Goal: Information Seeking & Learning: Learn about a topic

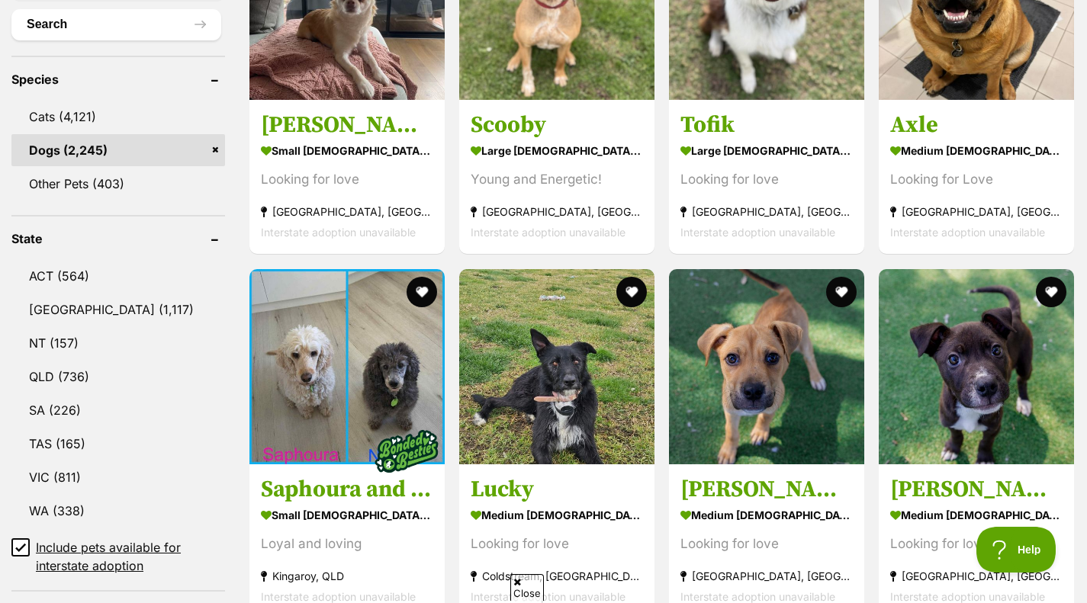
scroll to position [594, 0]
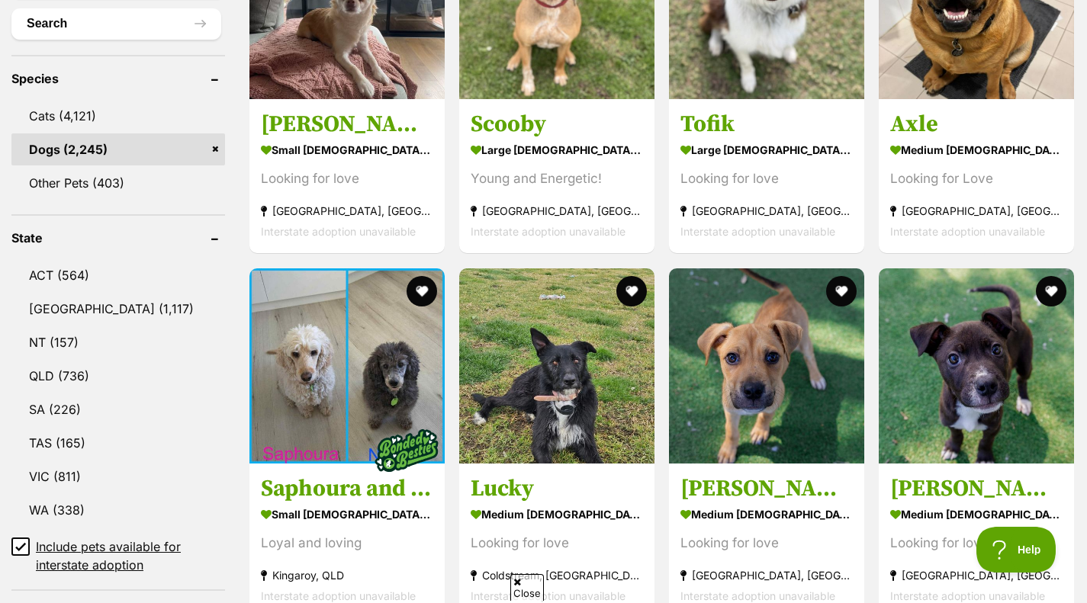
click at [119, 483] on link "VIC (811)" at bounding box center [118, 477] width 214 height 32
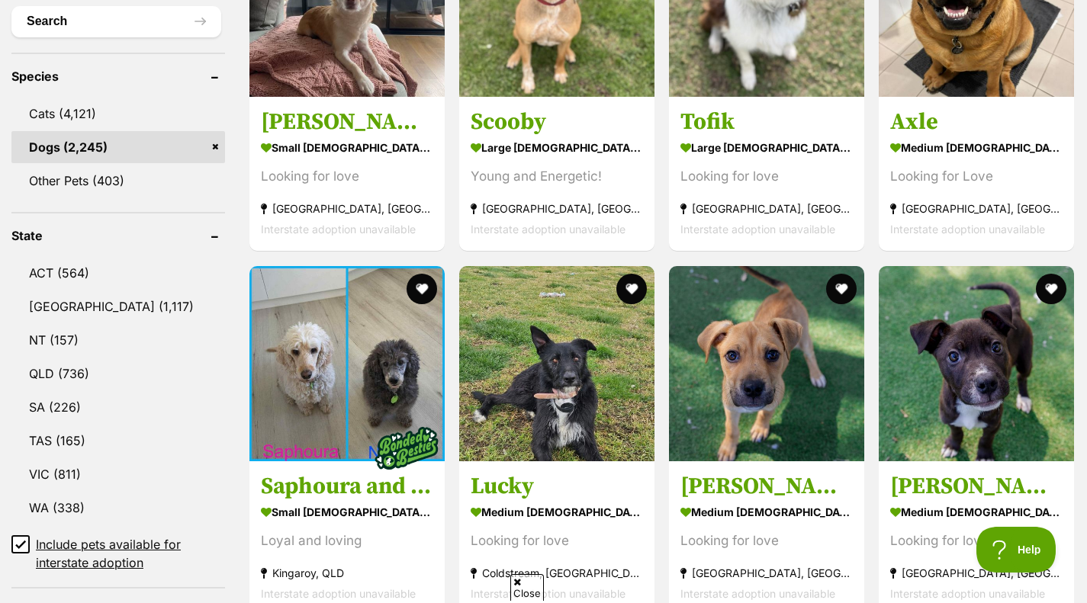
scroll to position [499, 0]
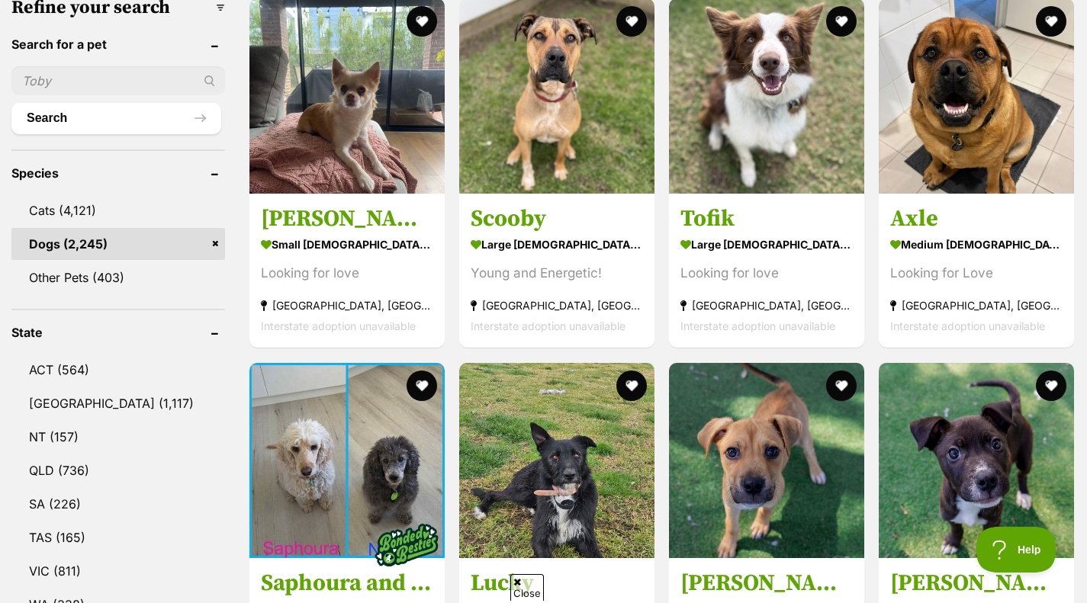
click at [323, 457] on img at bounding box center [346, 460] width 195 height 195
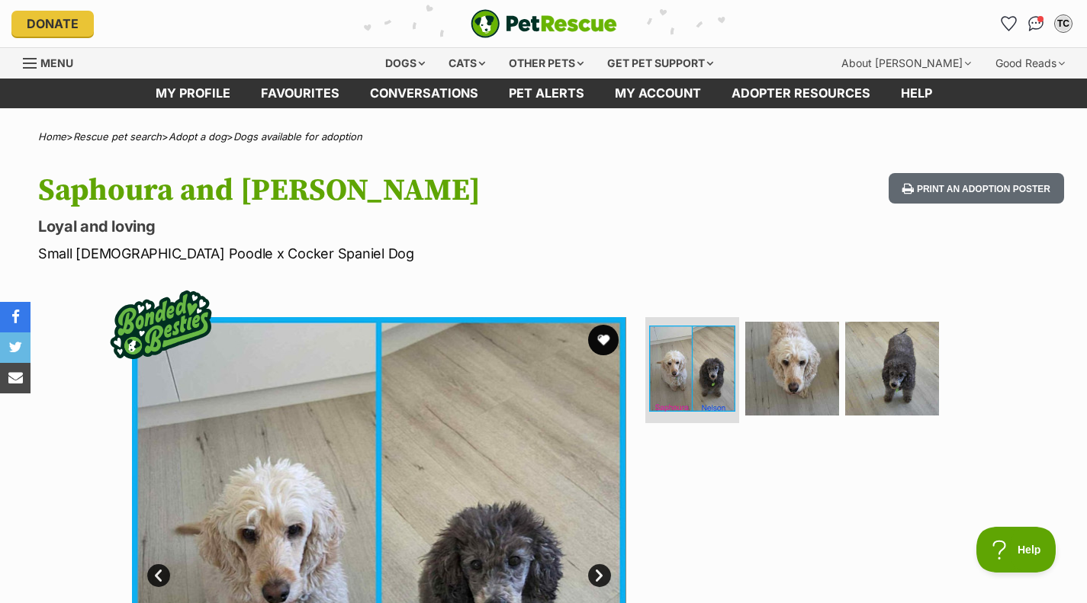
click at [588, 351] on img at bounding box center [379, 564] width 494 height 494
click at [608, 333] on button "favourite" at bounding box center [603, 340] width 31 height 31
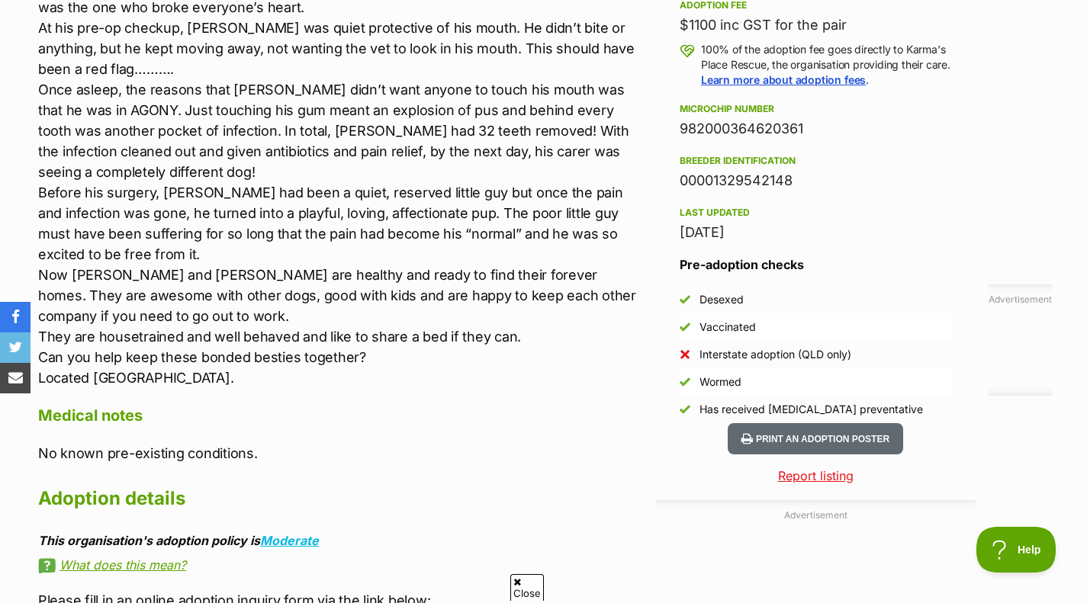
scroll to position [1141, 0]
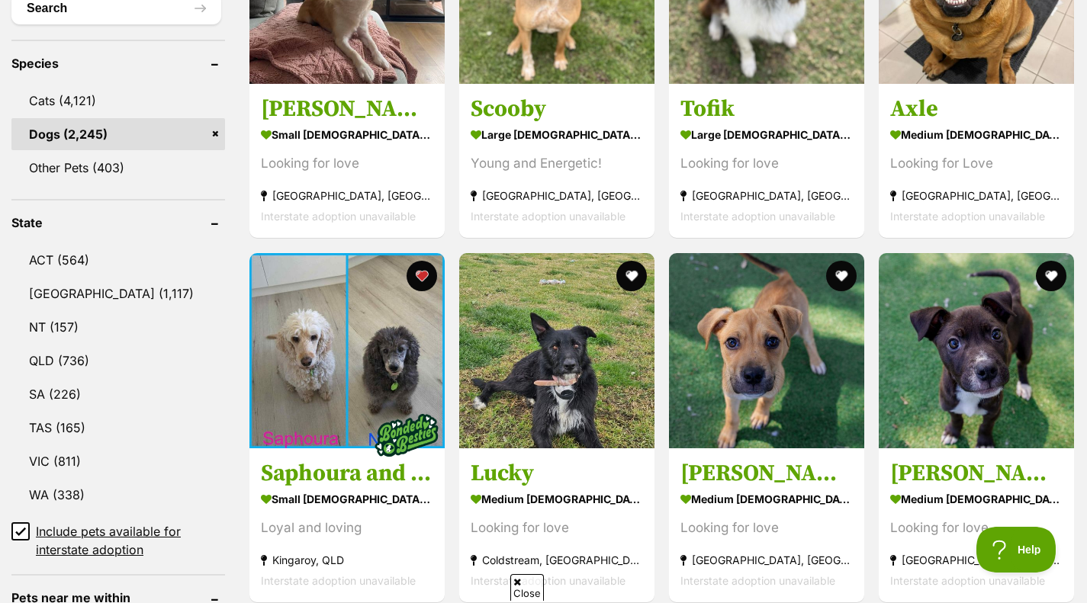
scroll to position [610, 0]
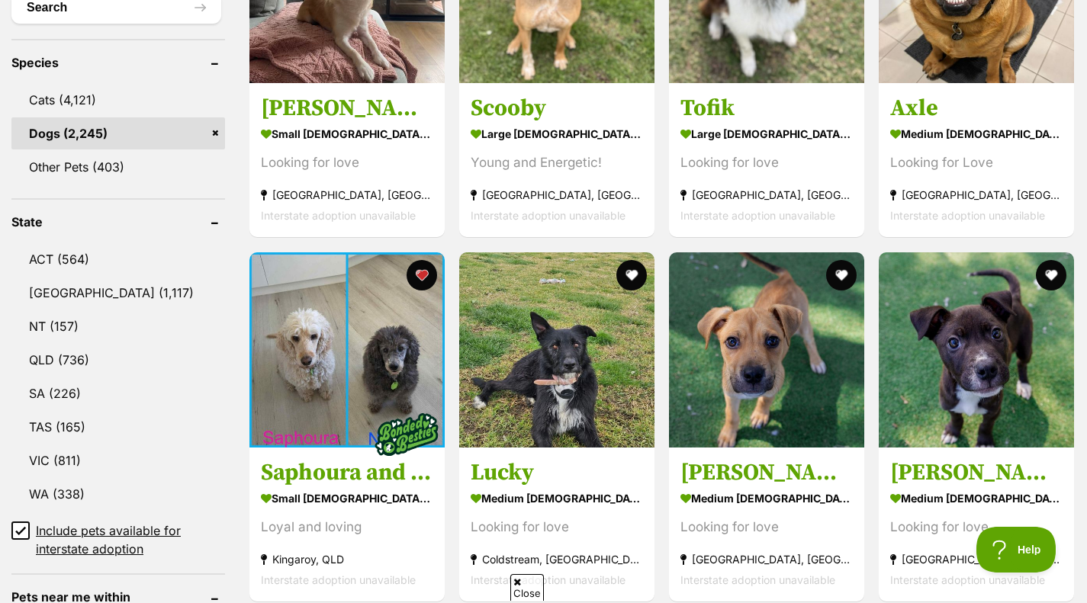
click at [80, 450] on link "VIC (811)" at bounding box center [118, 461] width 214 height 32
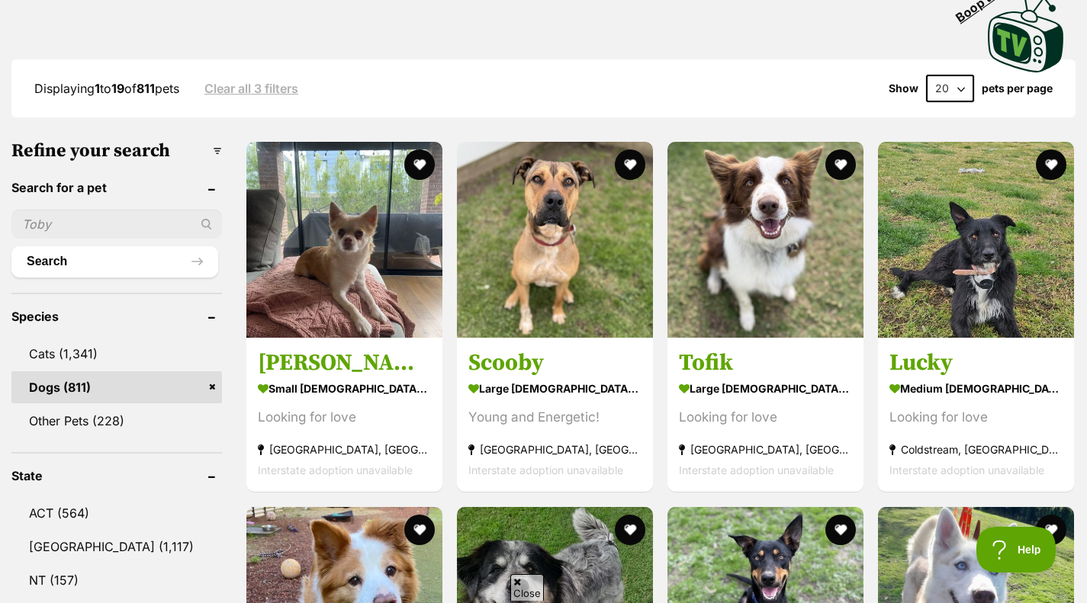
scroll to position [357, 0]
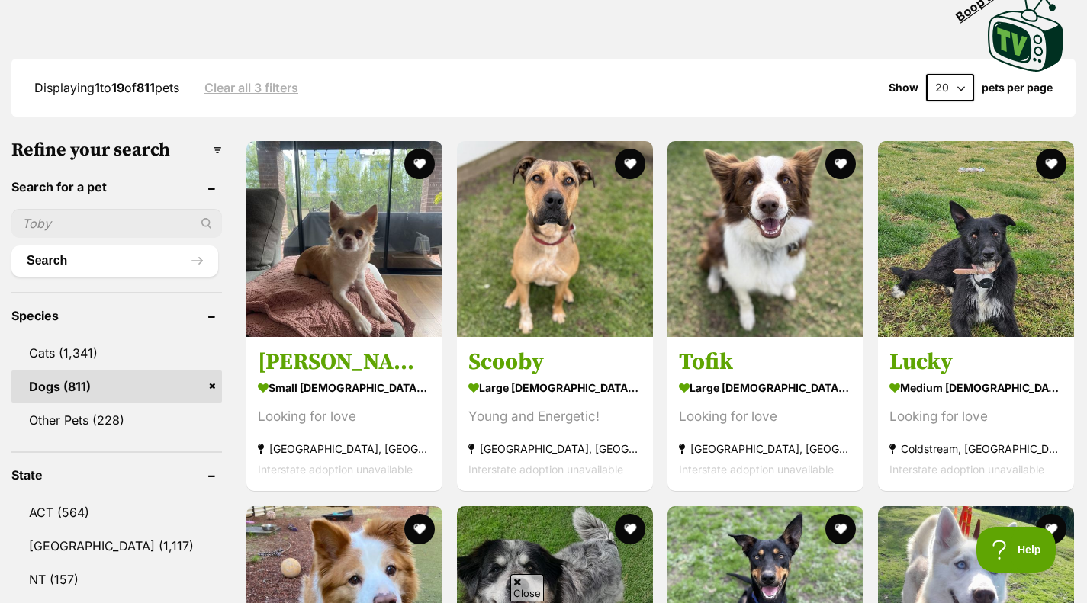
click at [958, 74] on select "20 40 60" at bounding box center [950, 87] width 48 height 27
select select "60"
click at [926, 74] on select "20 40 60" at bounding box center [950, 87] width 48 height 27
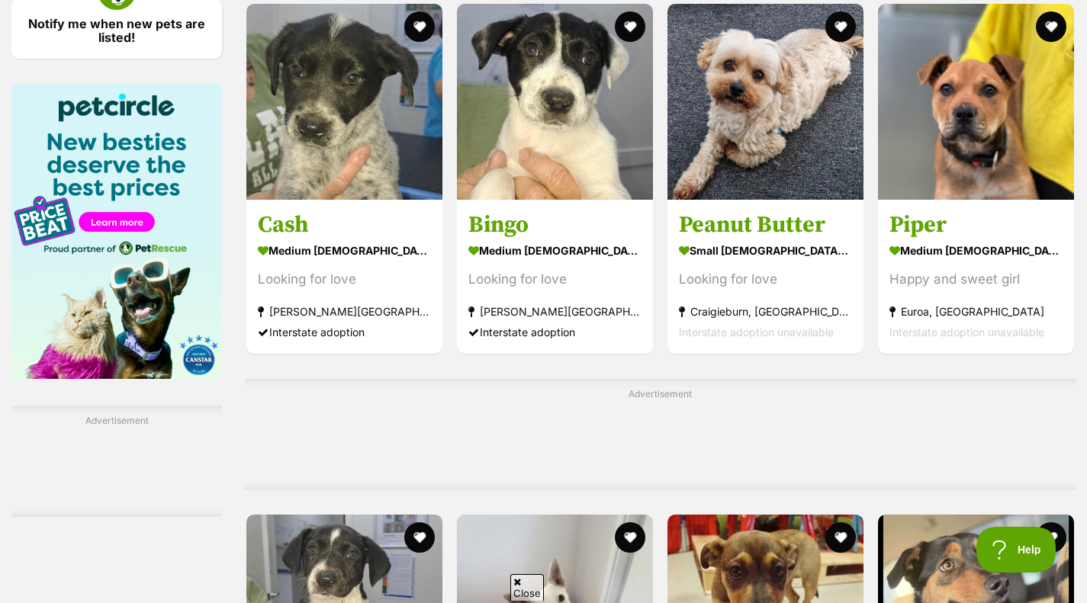
scroll to position [2281, 0]
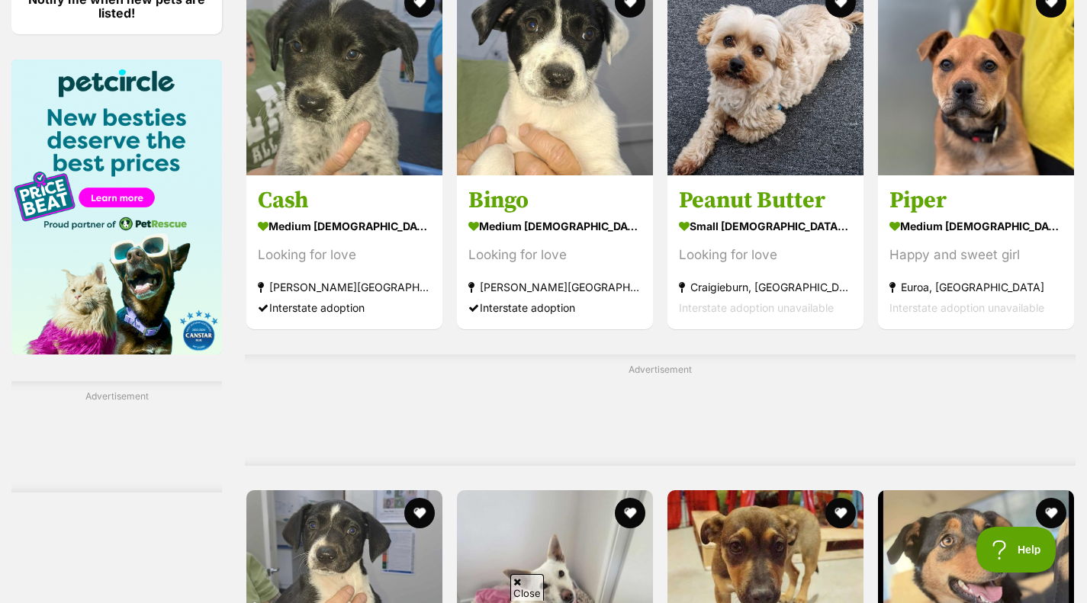
click at [767, 190] on h3 "Peanut Butter" at bounding box center [765, 201] width 173 height 29
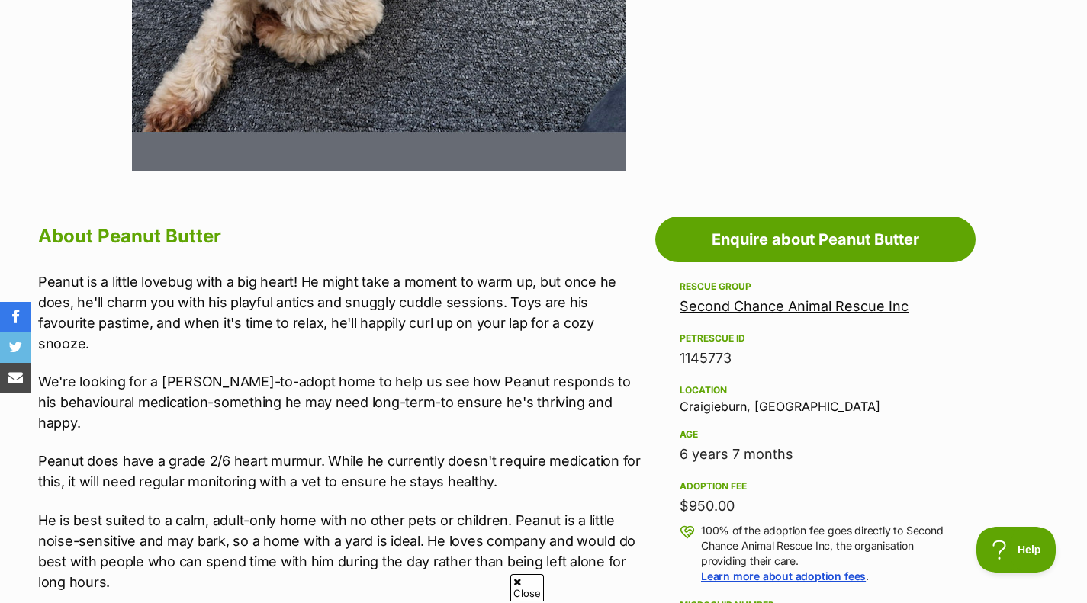
scroll to position [210, 0]
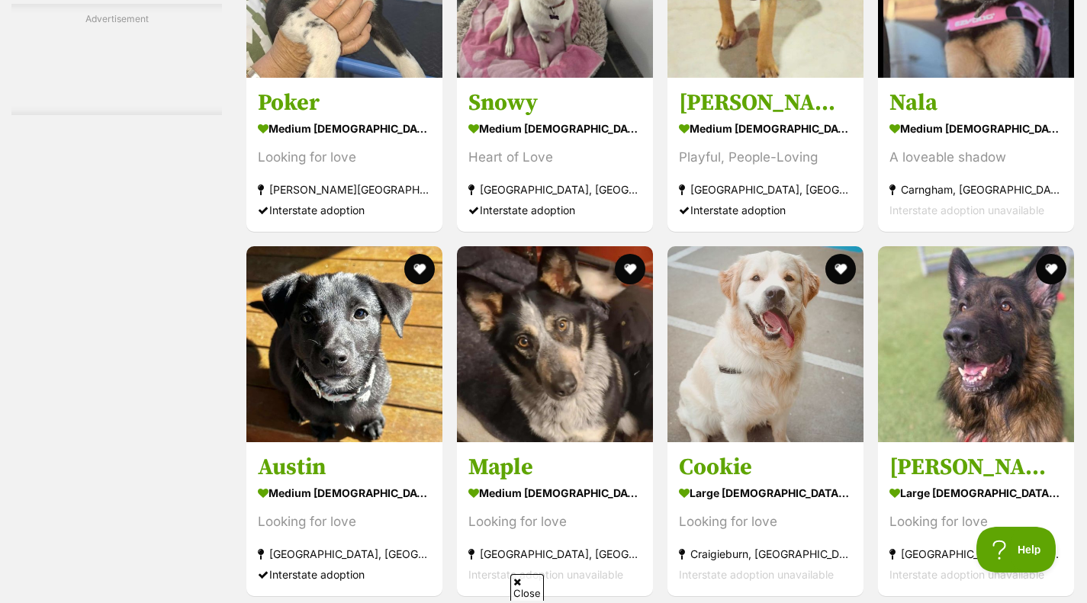
scroll to position [2894, 0]
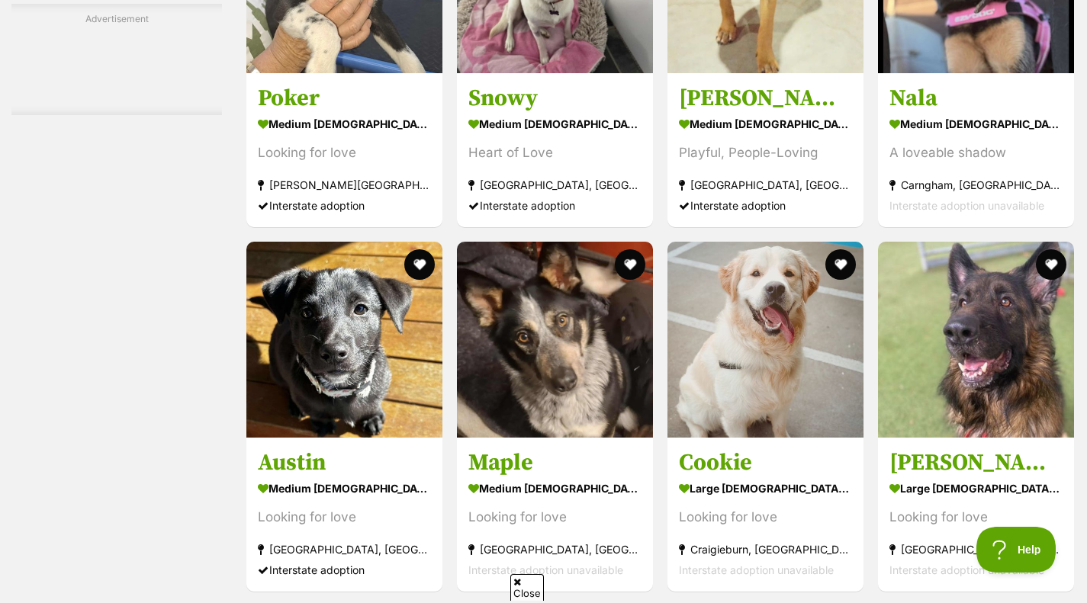
click at [459, 303] on img at bounding box center [555, 340] width 196 height 196
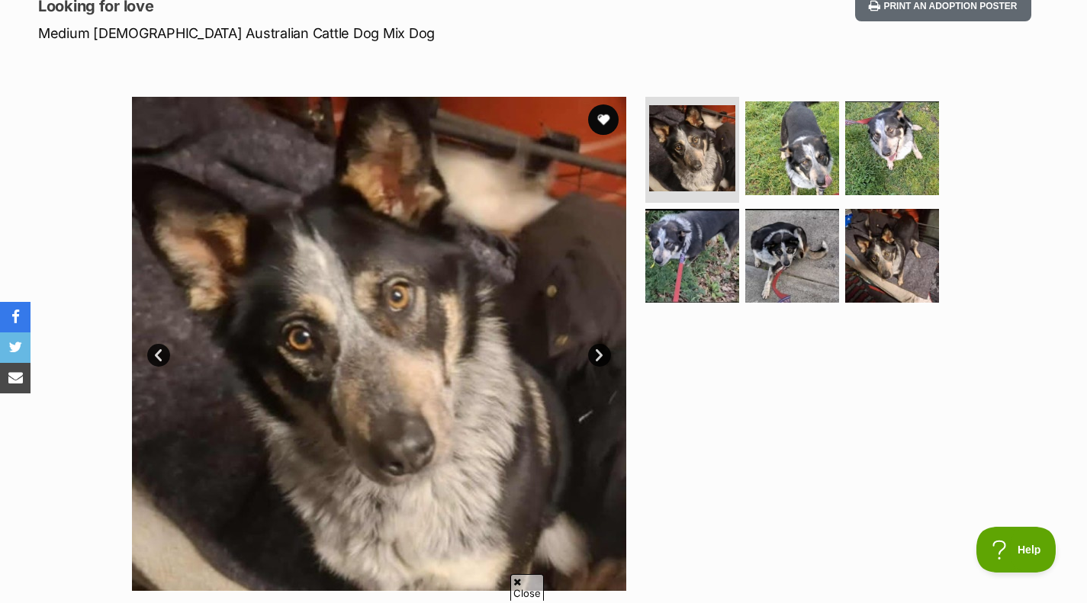
scroll to position [204, 0]
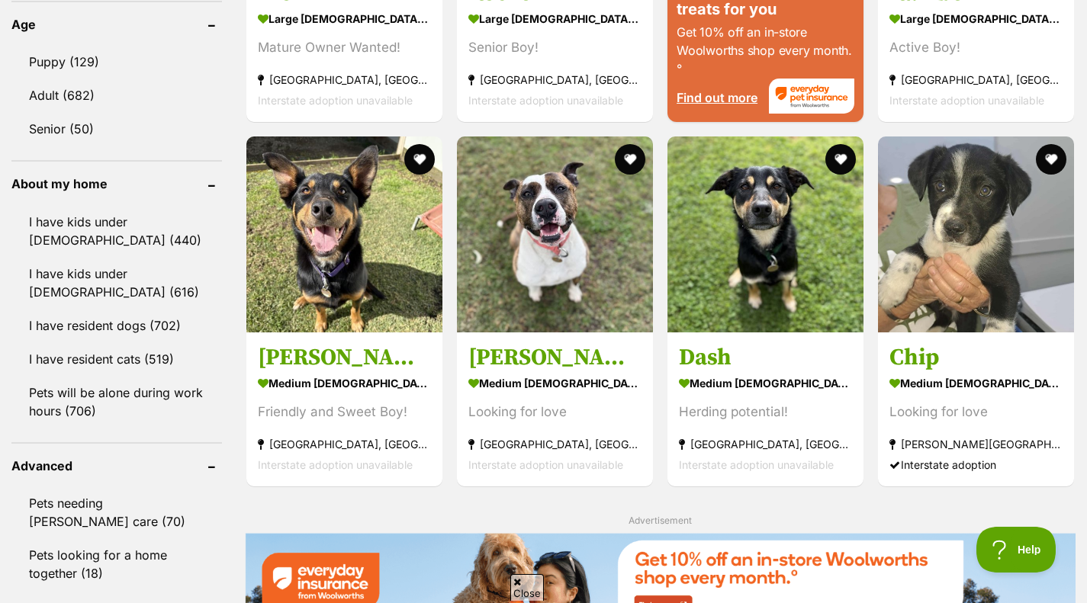
scroll to position [2050, 0]
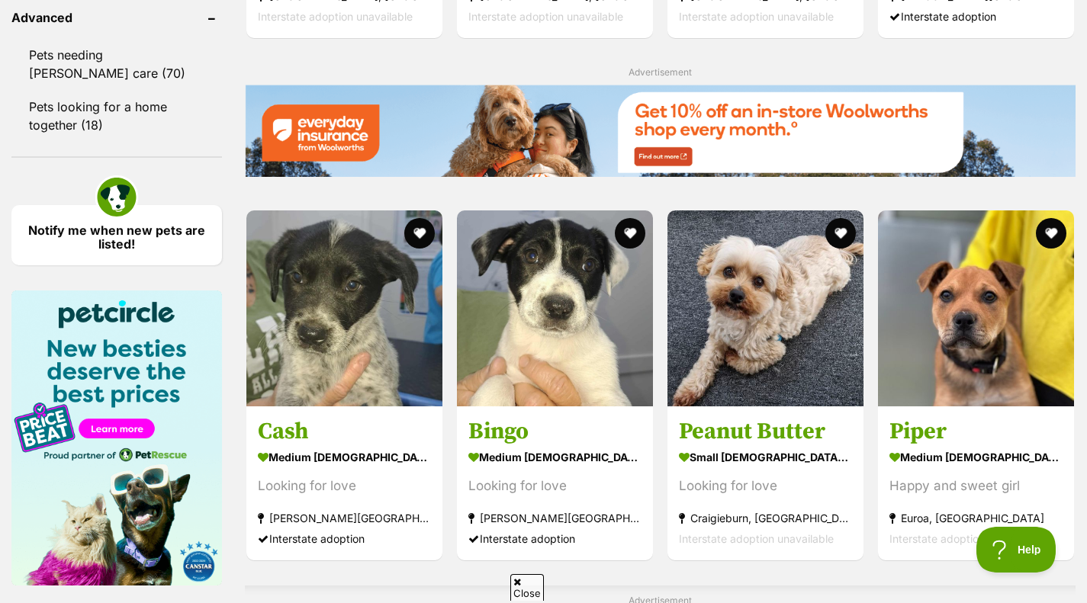
click at [601, 443] on link "Bingo medium female Dog Looking for love Wells Crossing, NSW Interstate adoption" at bounding box center [555, 483] width 196 height 155
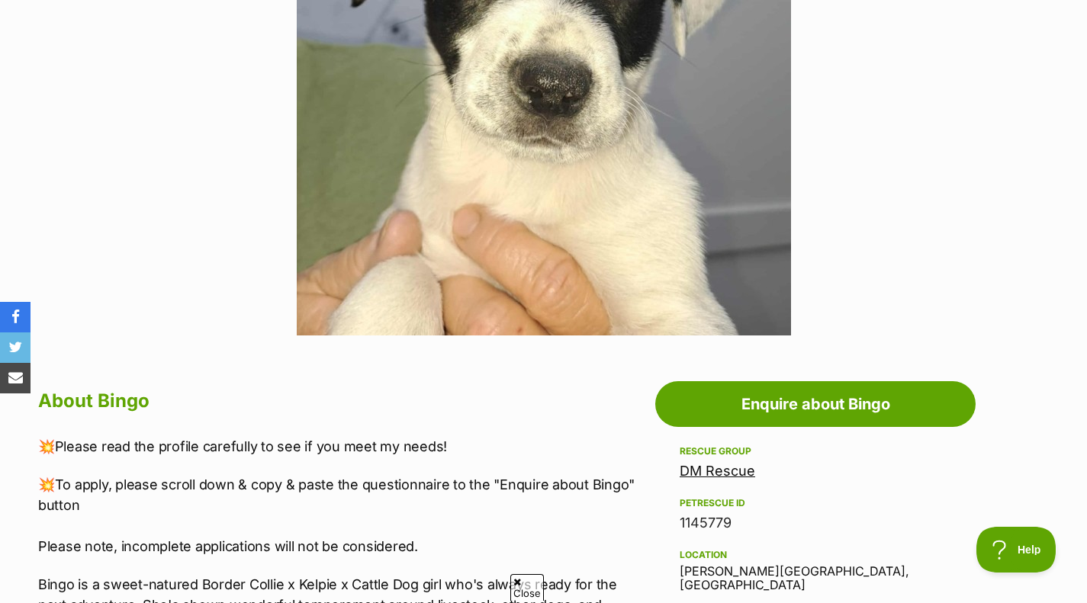
scroll to position [472, 0]
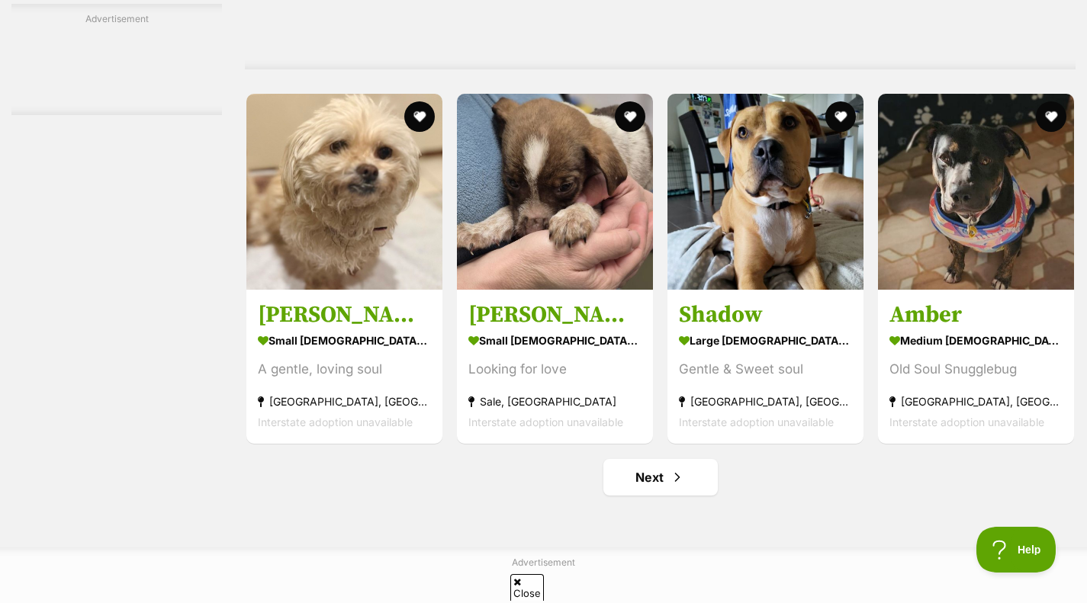
scroll to position [6834, 0]
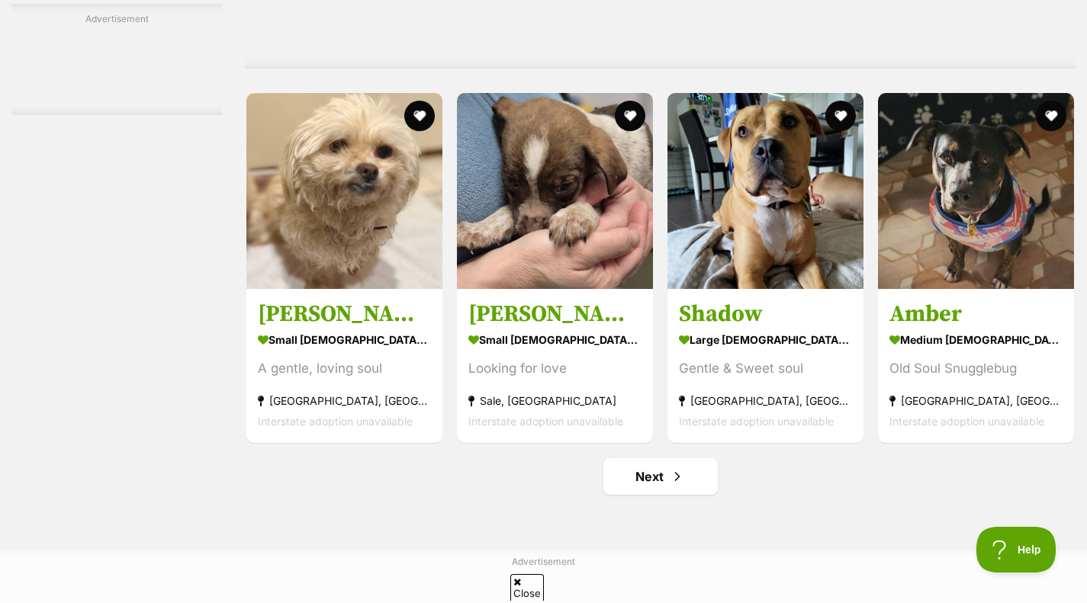
click at [299, 219] on img at bounding box center [344, 191] width 196 height 196
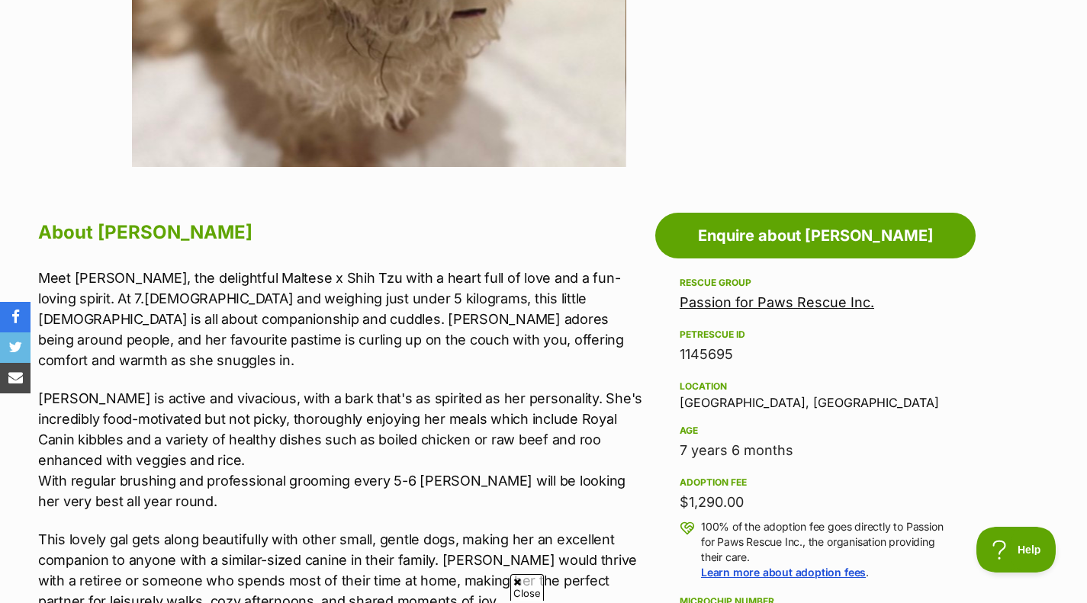
scroll to position [645, 0]
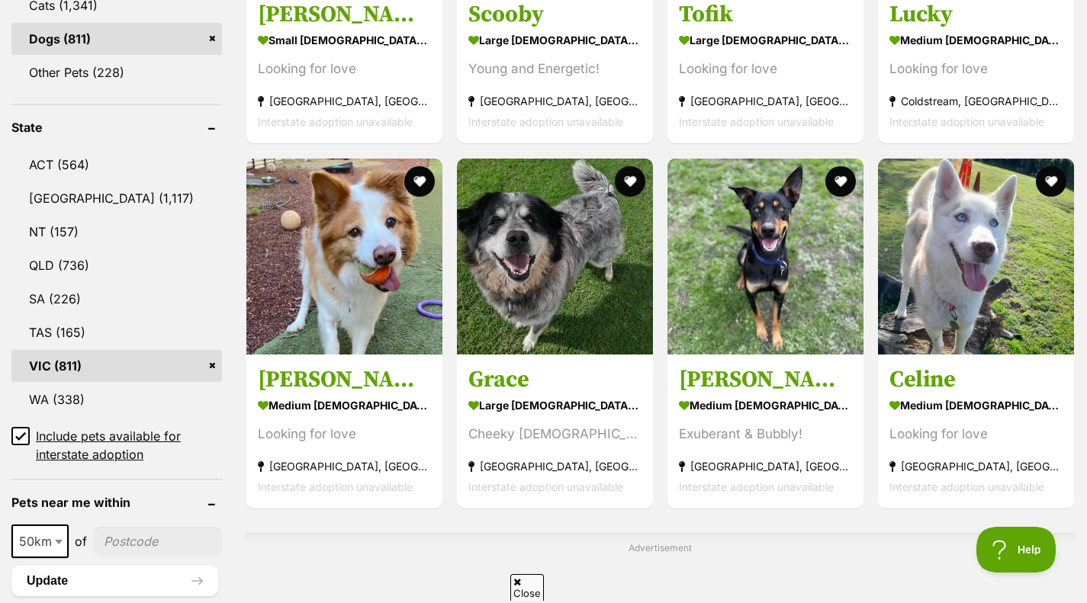
scroll to position [662, 0]
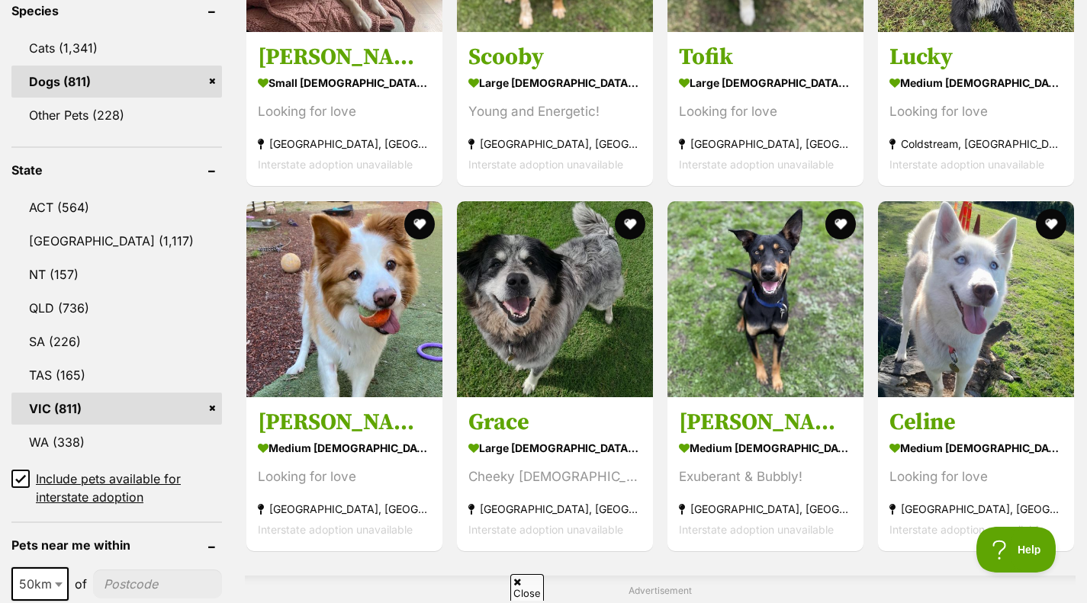
click at [208, 406] on link "VIC (811)" at bounding box center [116, 409] width 210 height 32
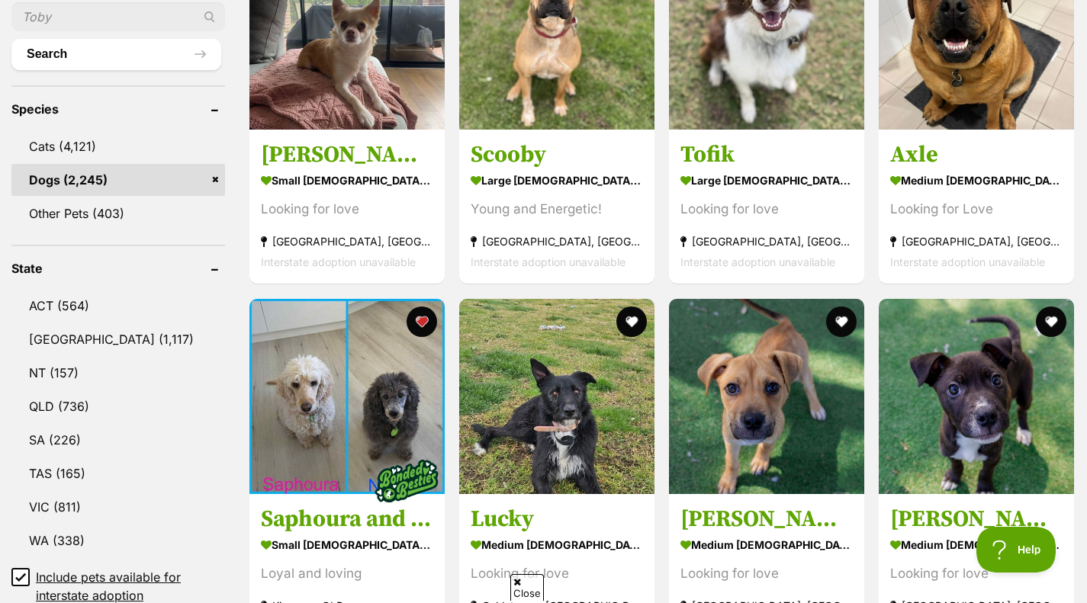
scroll to position [564, 0]
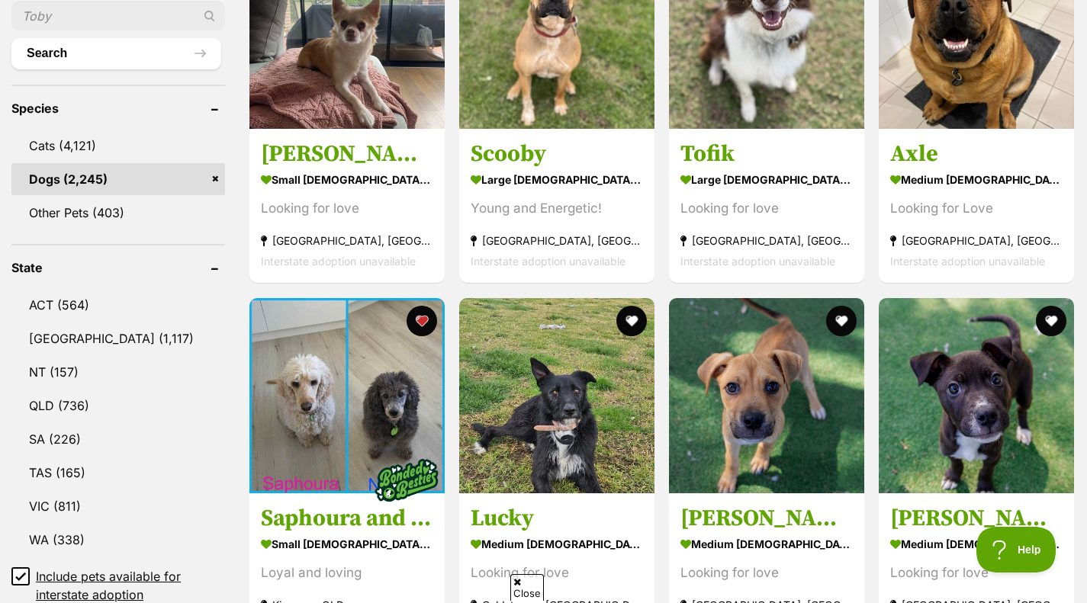
click at [94, 331] on link "[GEOGRAPHIC_DATA] (1,117)" at bounding box center [118, 339] width 214 height 32
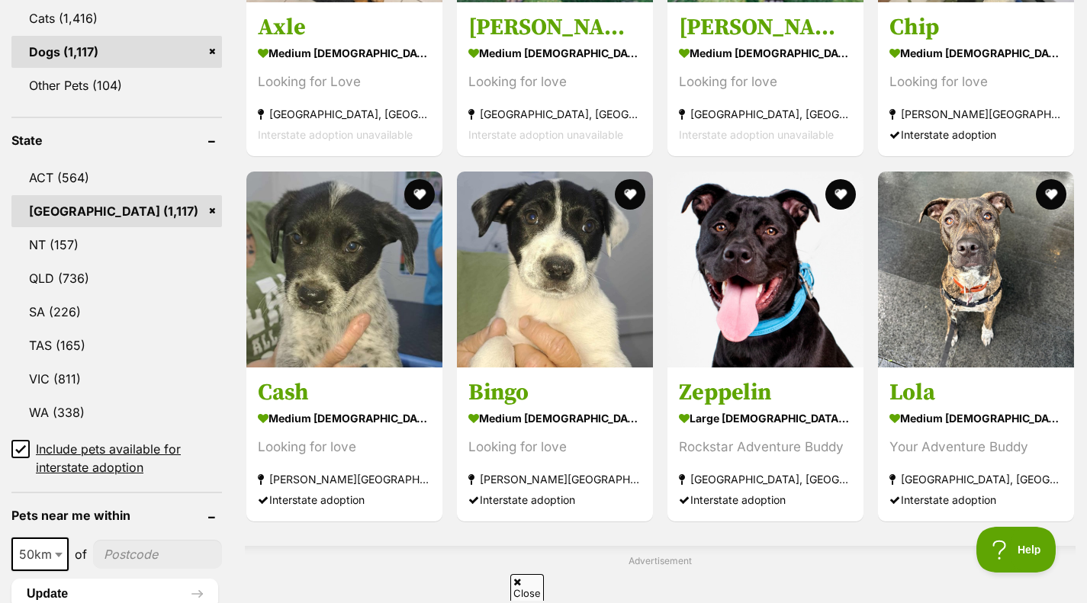
scroll to position [692, 0]
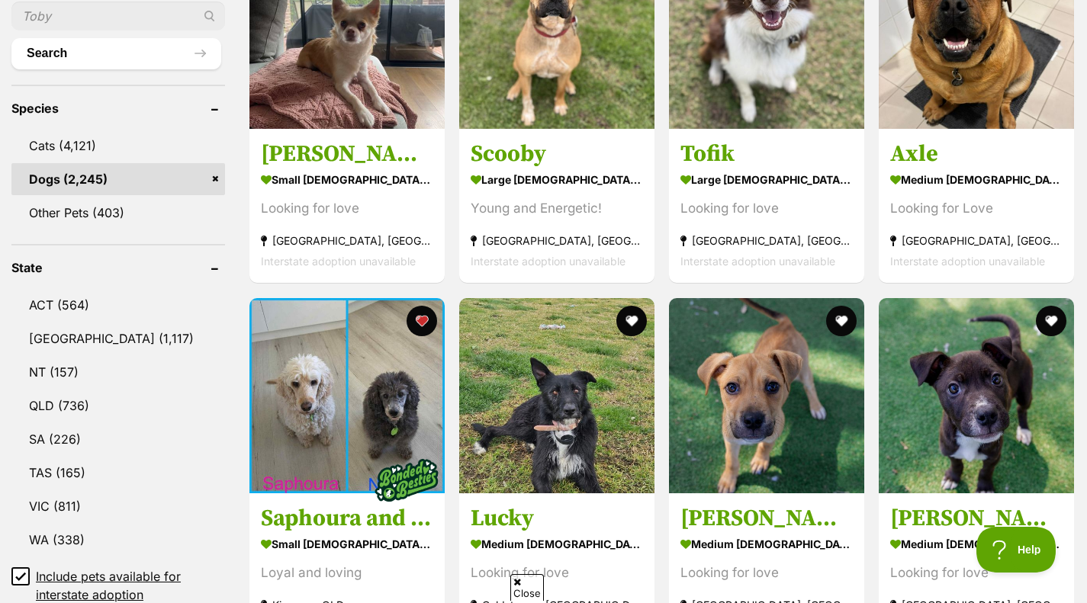
click at [323, 161] on h3 "[PERSON_NAME]" at bounding box center [347, 154] width 172 height 29
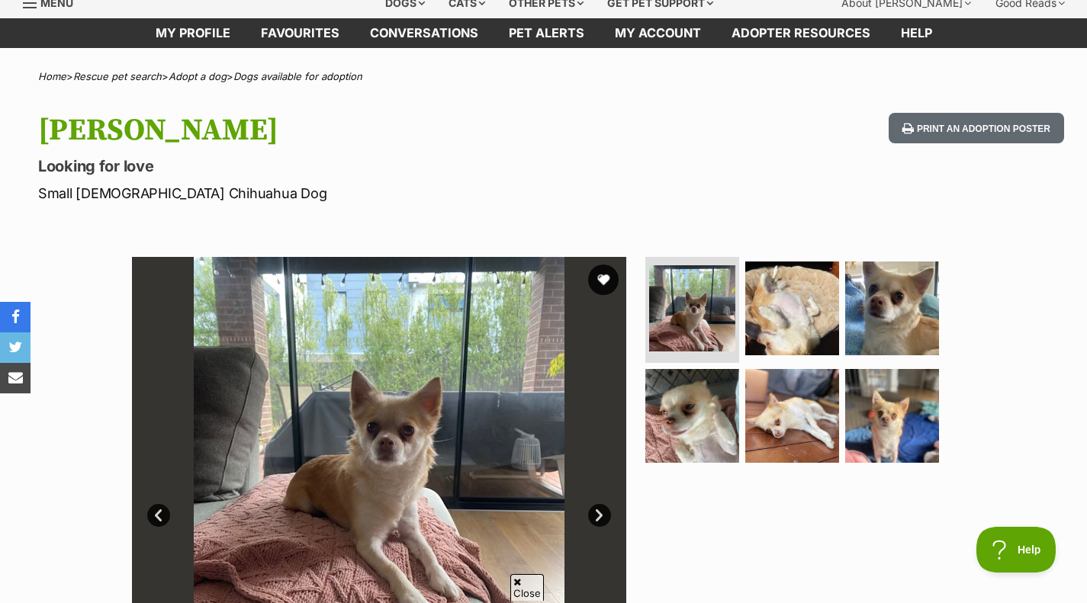
scroll to position [59, 0]
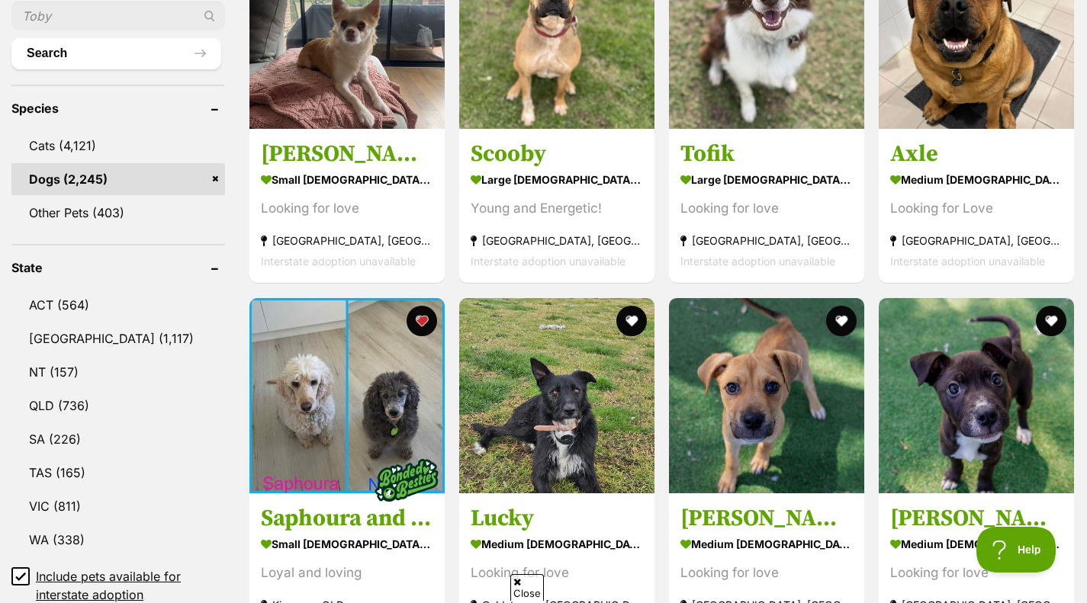
click at [73, 341] on link "NSW (1,117)" at bounding box center [118, 339] width 214 height 32
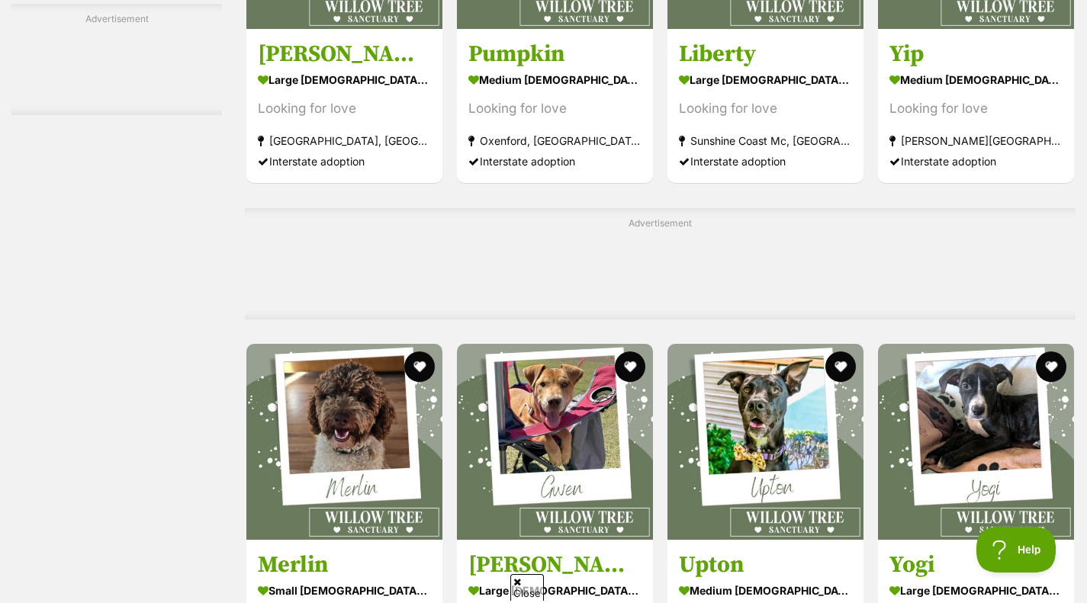
scroll to position [3815, 0]
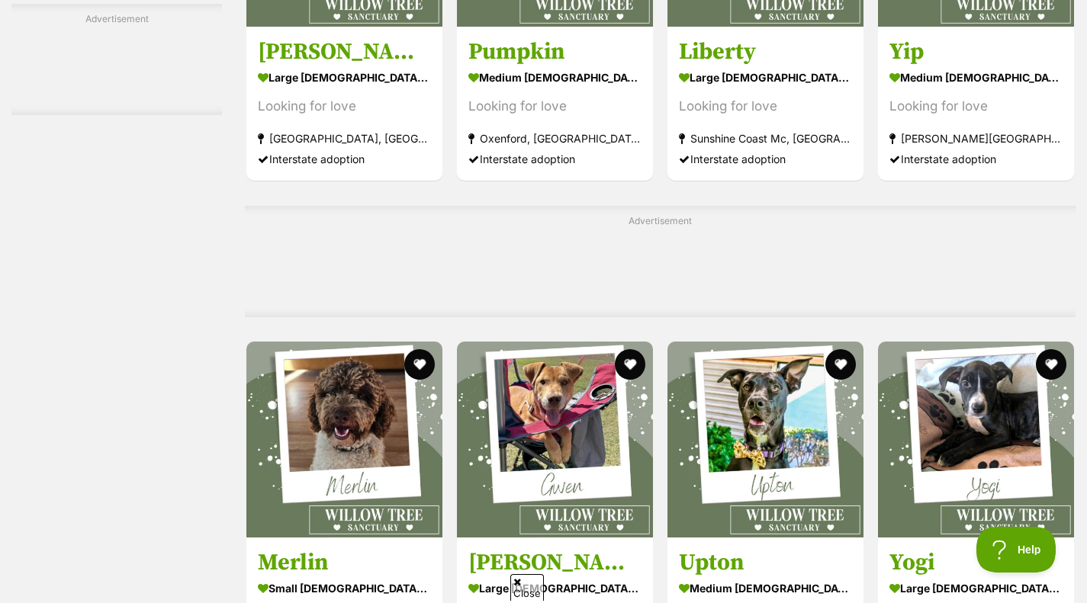
click at [347, 461] on img at bounding box center [344, 440] width 196 height 196
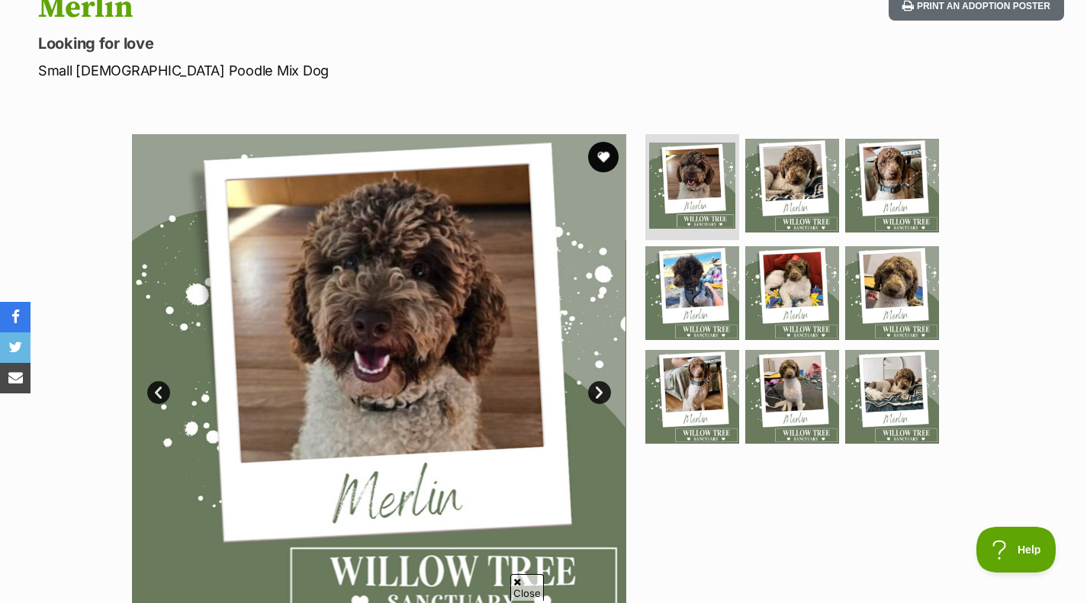
scroll to position [175, 0]
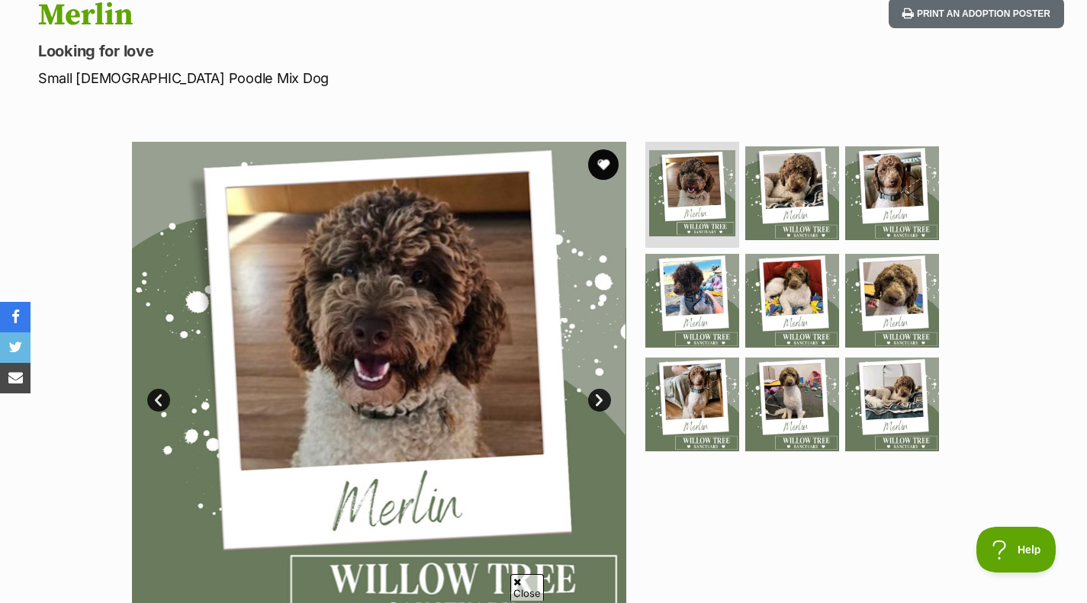
click at [692, 299] on img at bounding box center [692, 301] width 94 height 94
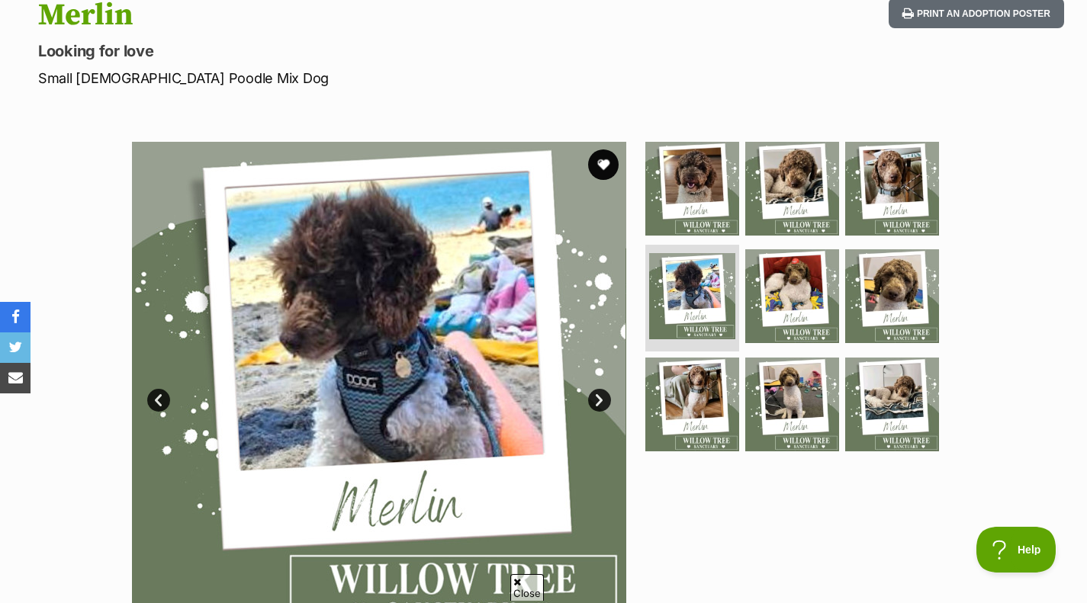
click at [756, 293] on img at bounding box center [792, 296] width 94 height 94
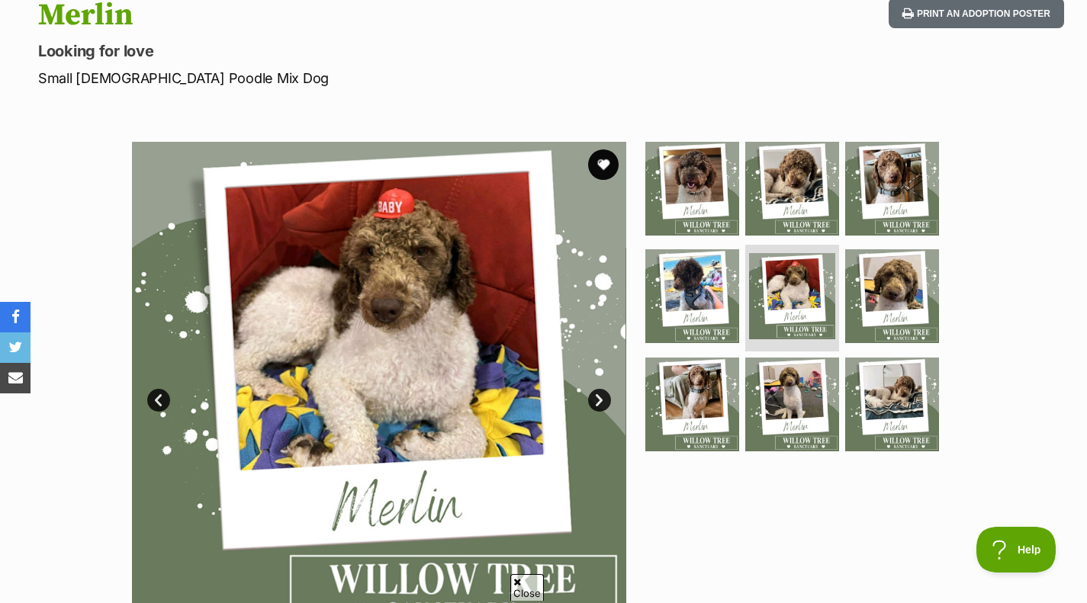
click at [692, 404] on img at bounding box center [692, 405] width 94 height 94
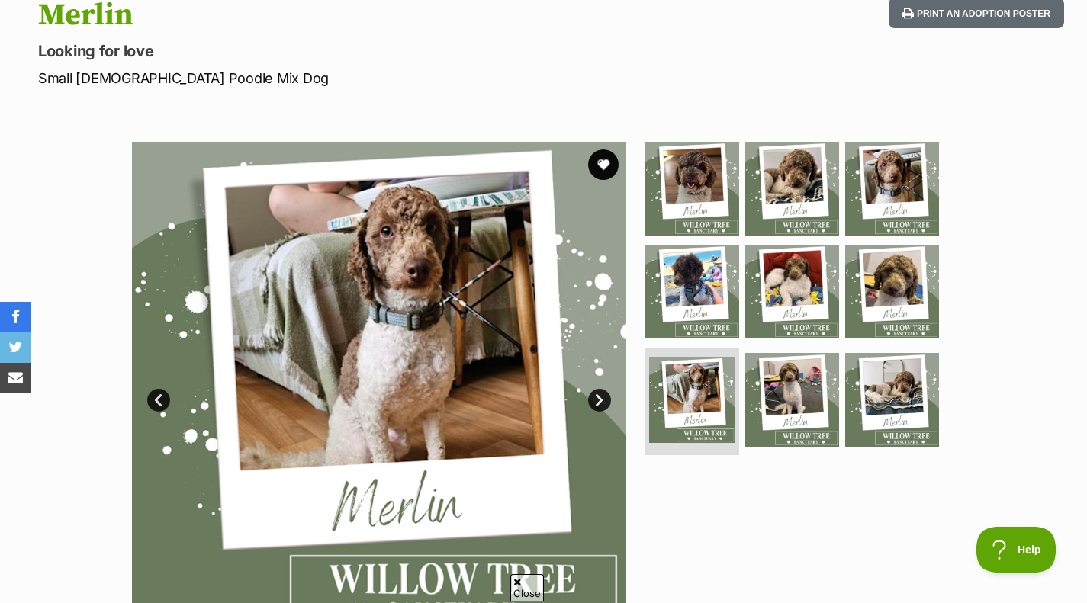
click at [802, 165] on img at bounding box center [792, 189] width 94 height 94
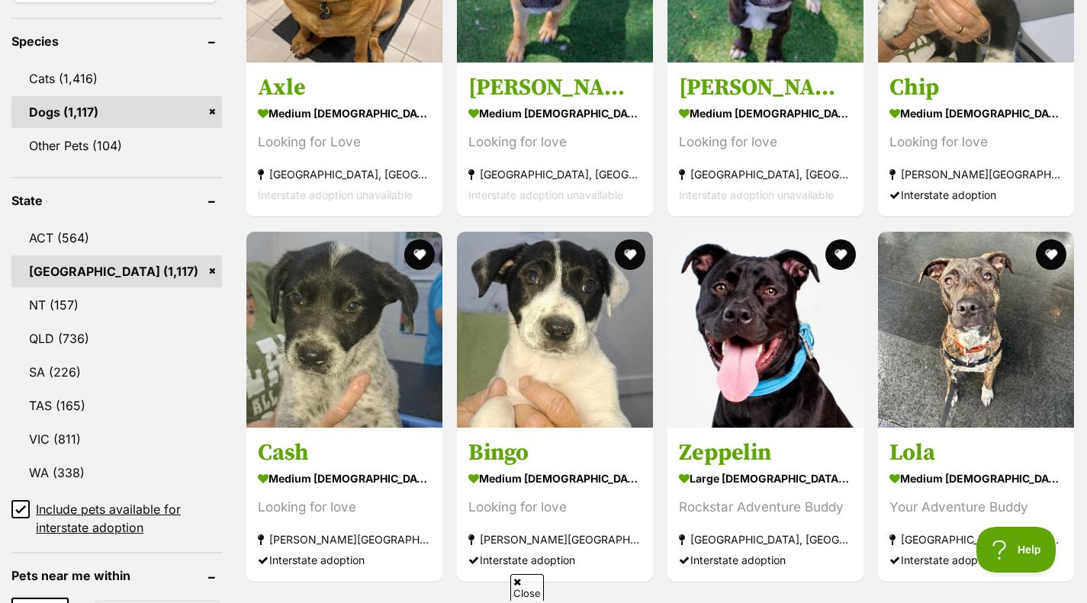
scroll to position [630, 0]
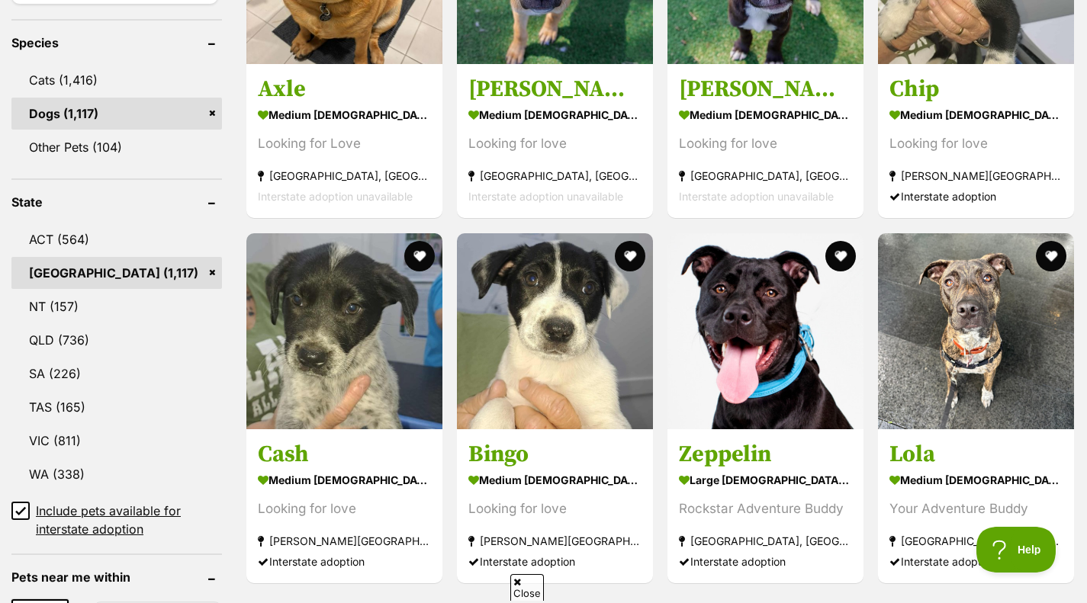
click at [204, 265] on link "[GEOGRAPHIC_DATA] (1,117)" at bounding box center [116, 273] width 210 height 32
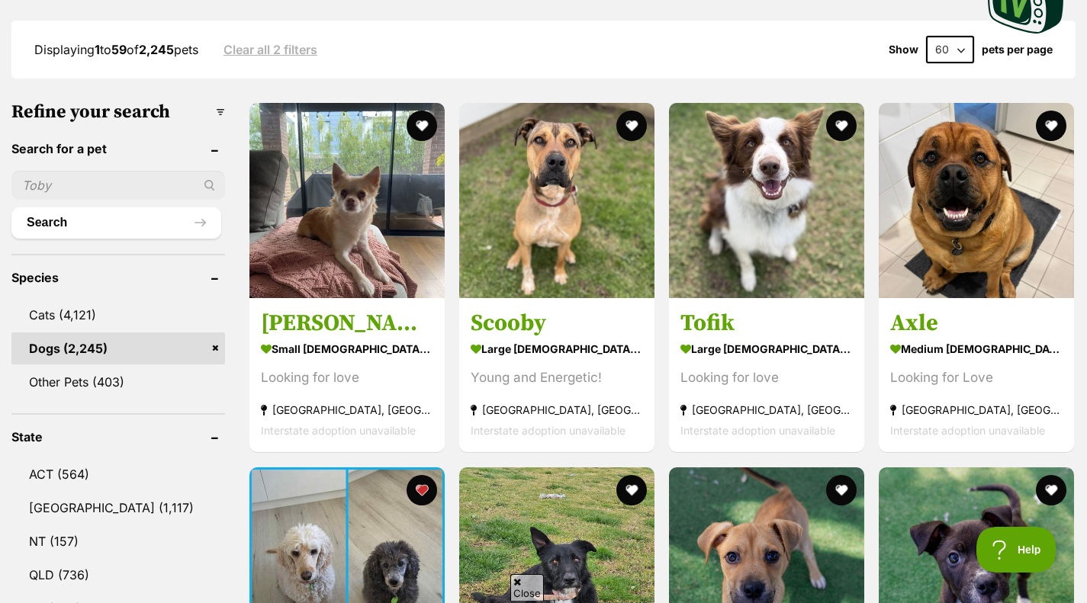
scroll to position [396, 0]
click at [55, 459] on link "ACT (564)" at bounding box center [118, 474] width 214 height 32
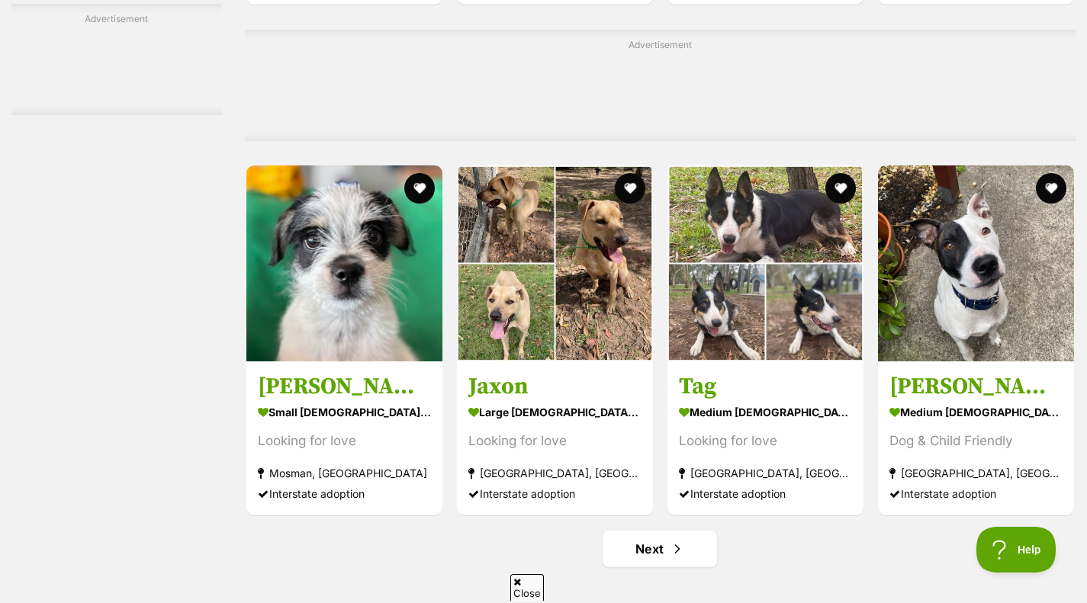
scroll to position [6763, 0]
click at [390, 377] on h3 "[PERSON_NAME]" at bounding box center [344, 387] width 173 height 29
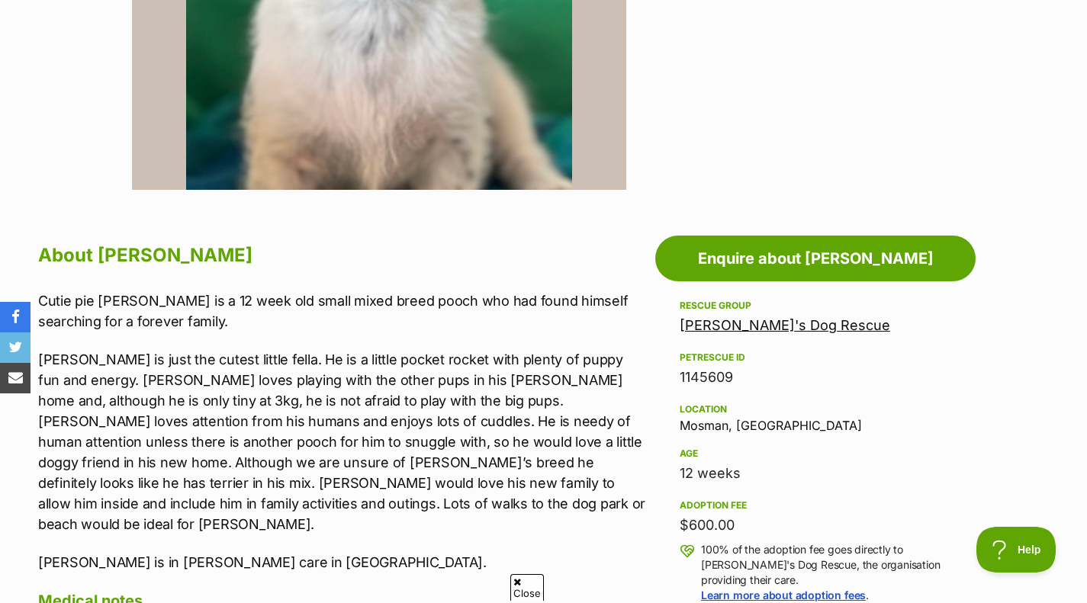
scroll to position [630, 0]
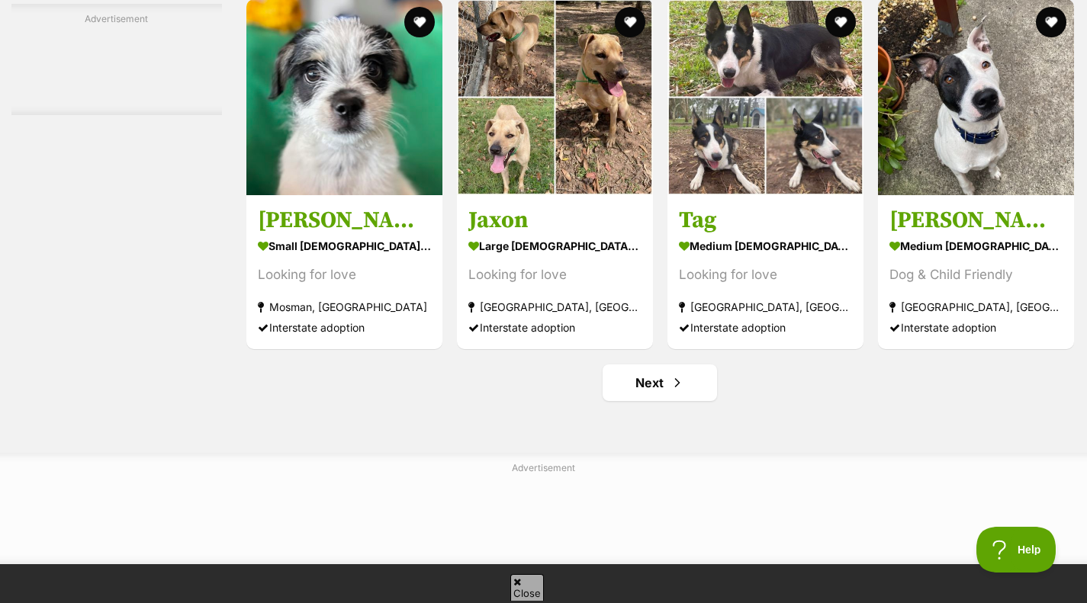
scroll to position [6930, 0]
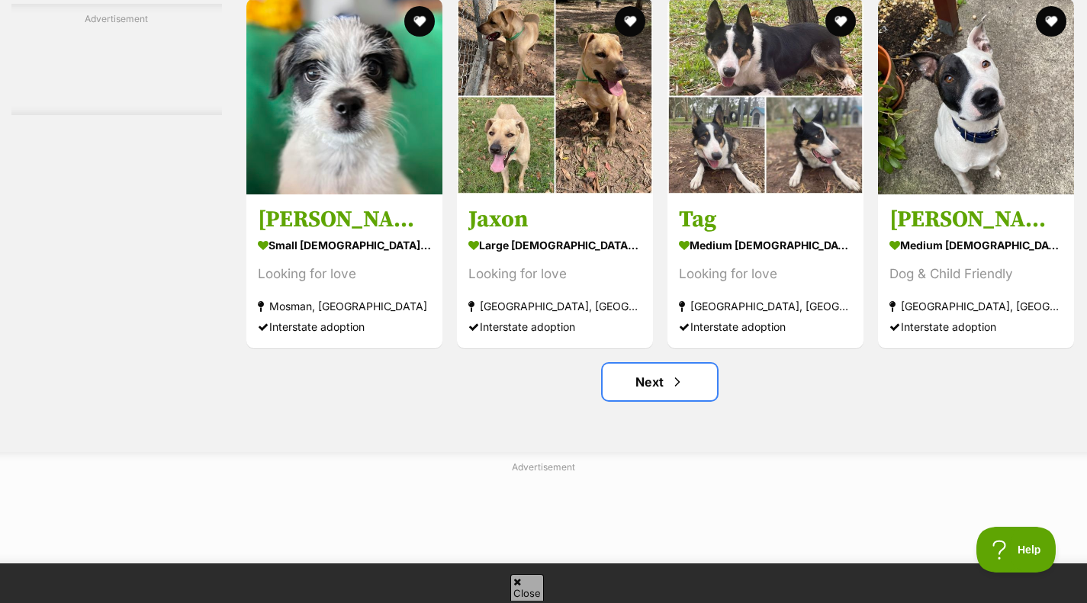
click at [680, 388] on span "Next page" at bounding box center [676, 382] width 15 height 18
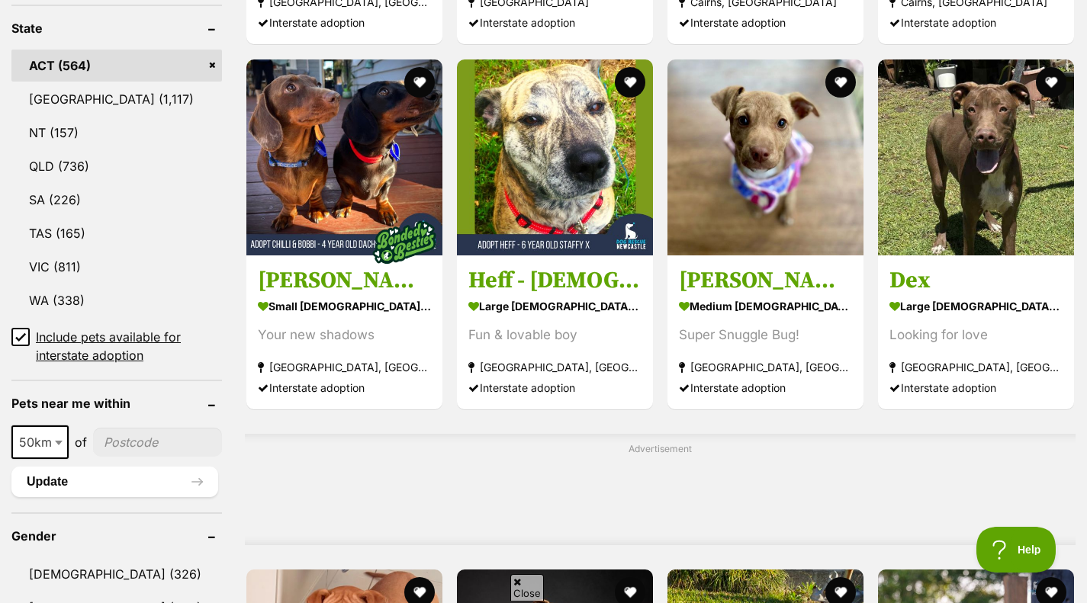
scroll to position [805, 0]
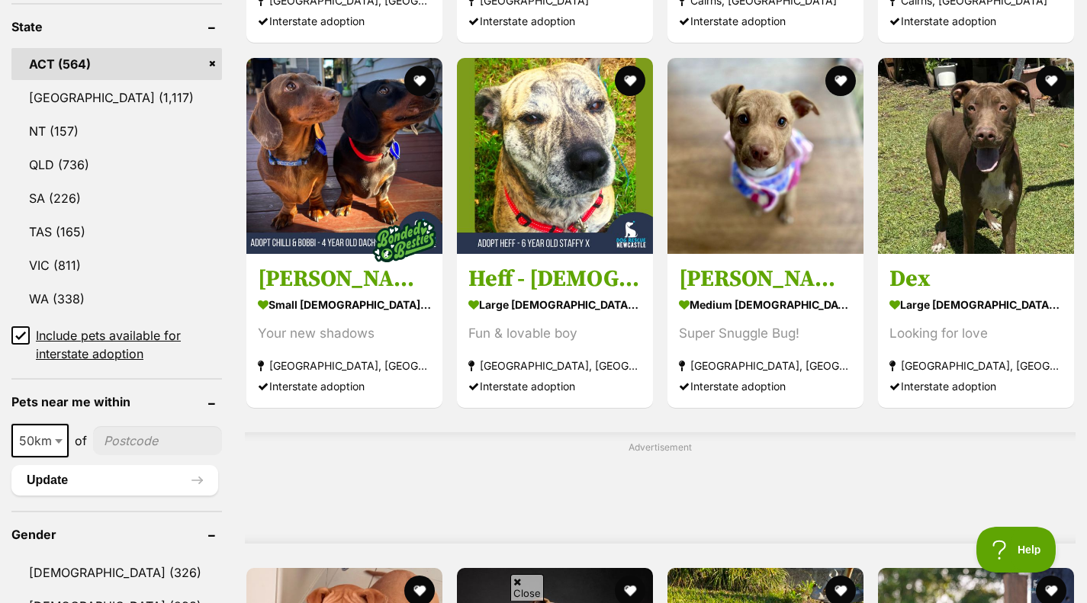
click at [711, 283] on h3 "[PERSON_NAME]" at bounding box center [765, 279] width 173 height 29
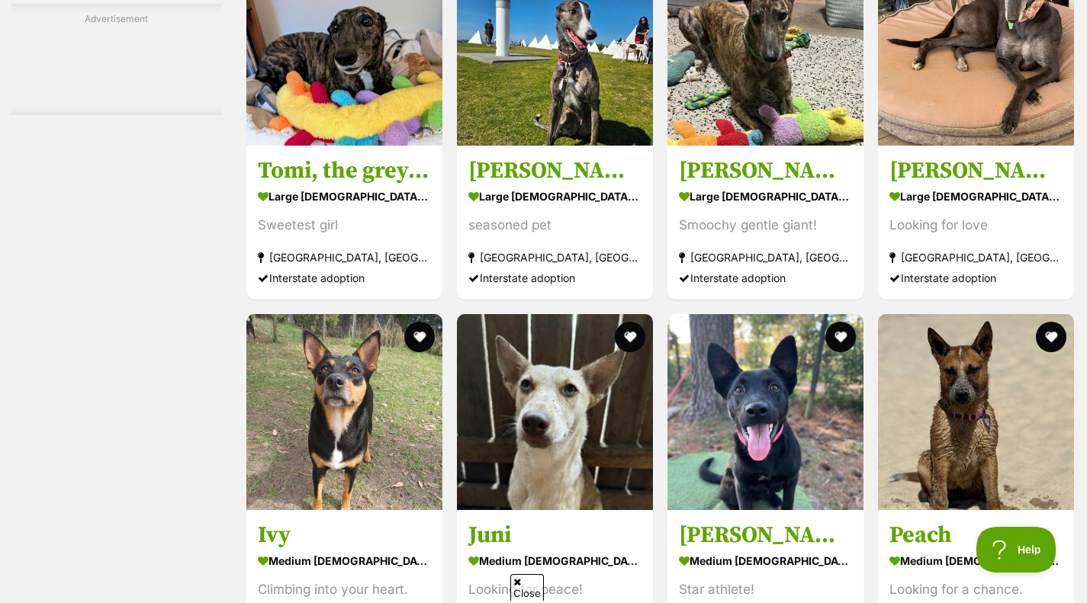
scroll to position [6108, 0]
